Goal: Check status: Check status

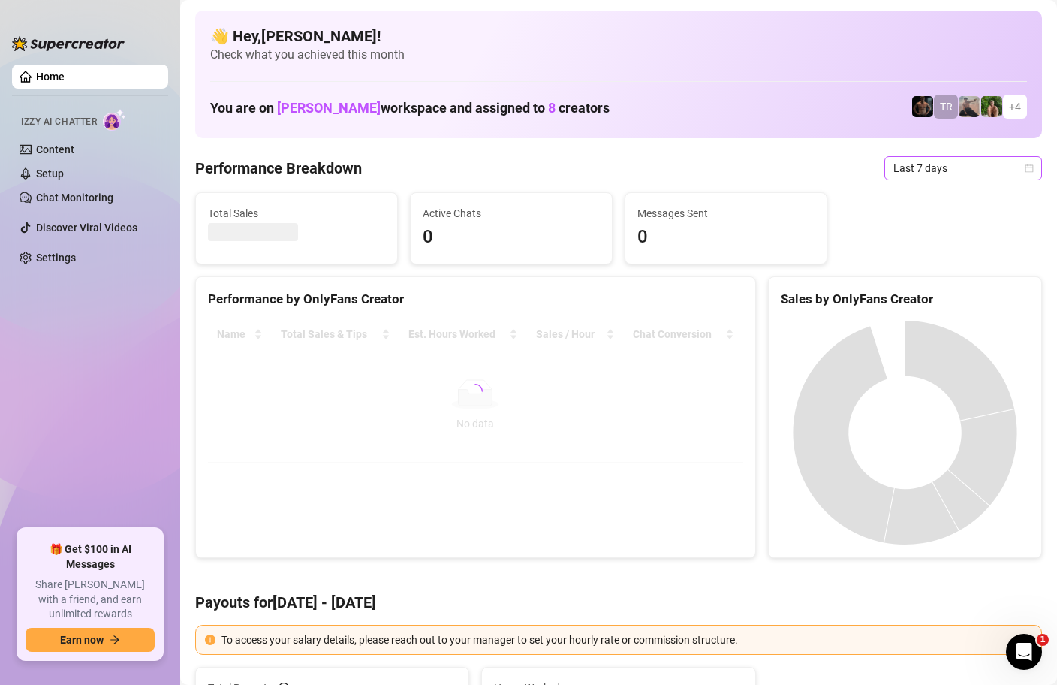
click at [1030, 169] on icon "calendar" at bounding box center [1029, 168] width 9 height 9
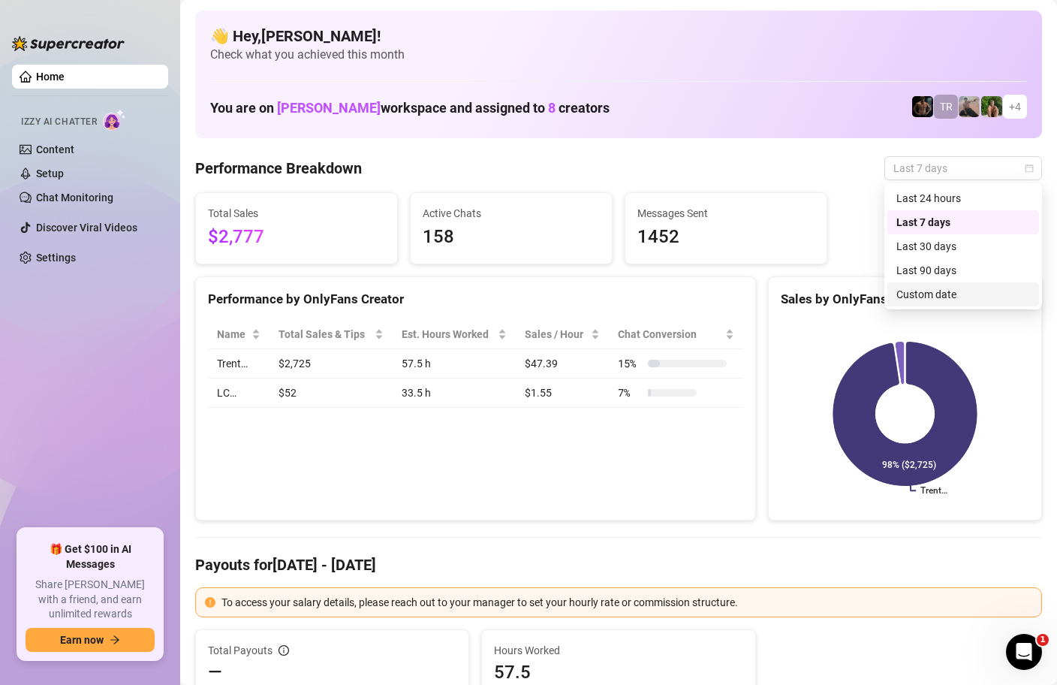
click at [923, 297] on div "Custom date" at bounding box center [964, 294] width 134 height 17
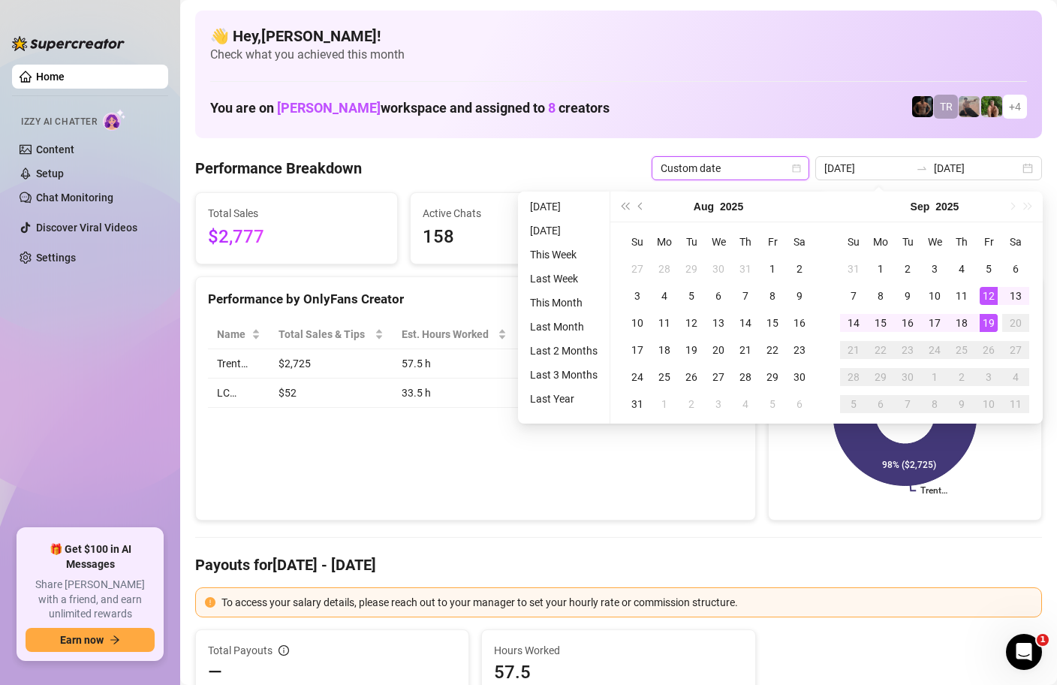
type input "[DATE]"
click at [992, 320] on div "19" at bounding box center [989, 323] width 18 height 18
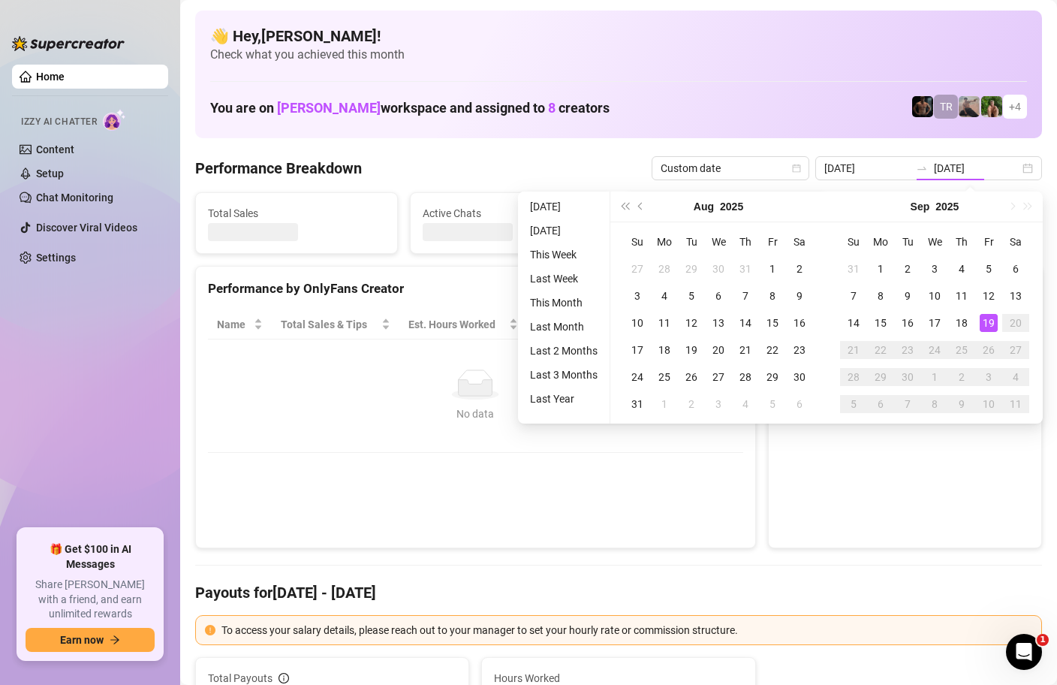
type input "[DATE]"
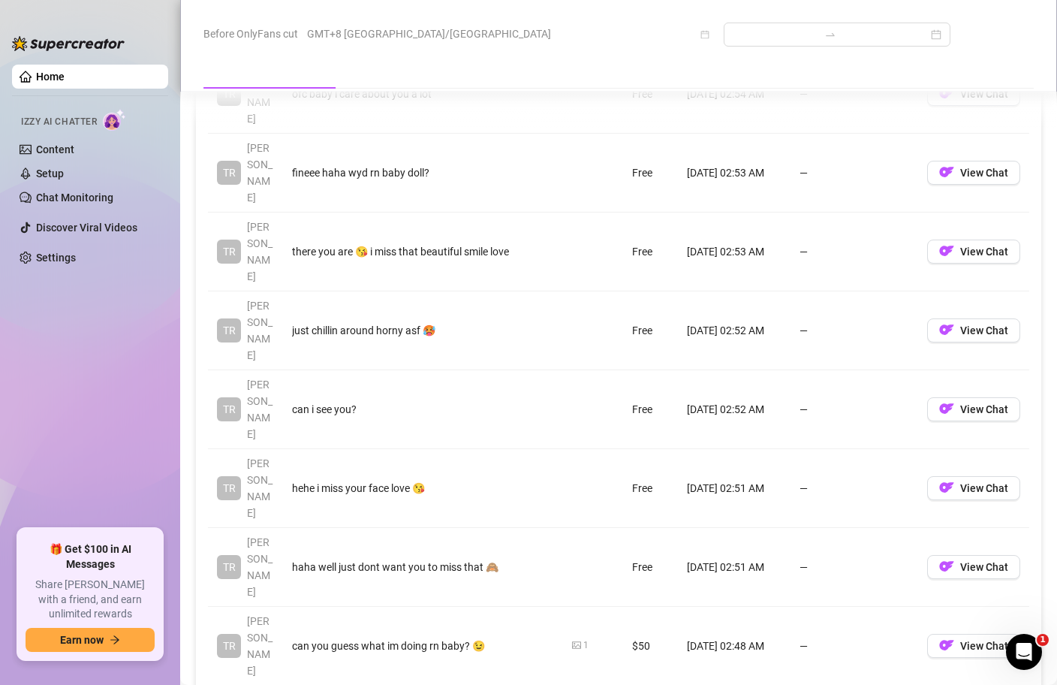
scroll to position [1578, 0]
